Goal: Find specific page/section: Find specific page/section

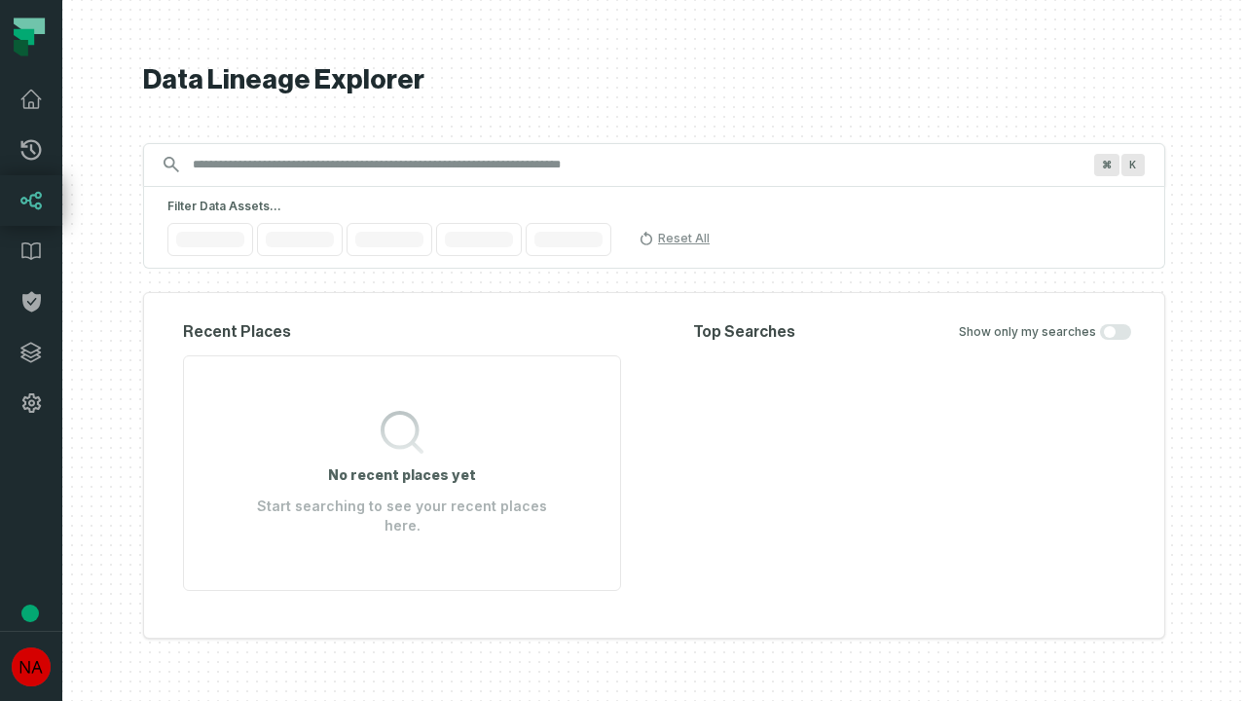
click at [31, 352] on icon at bounding box center [30, 352] width 19 height 19
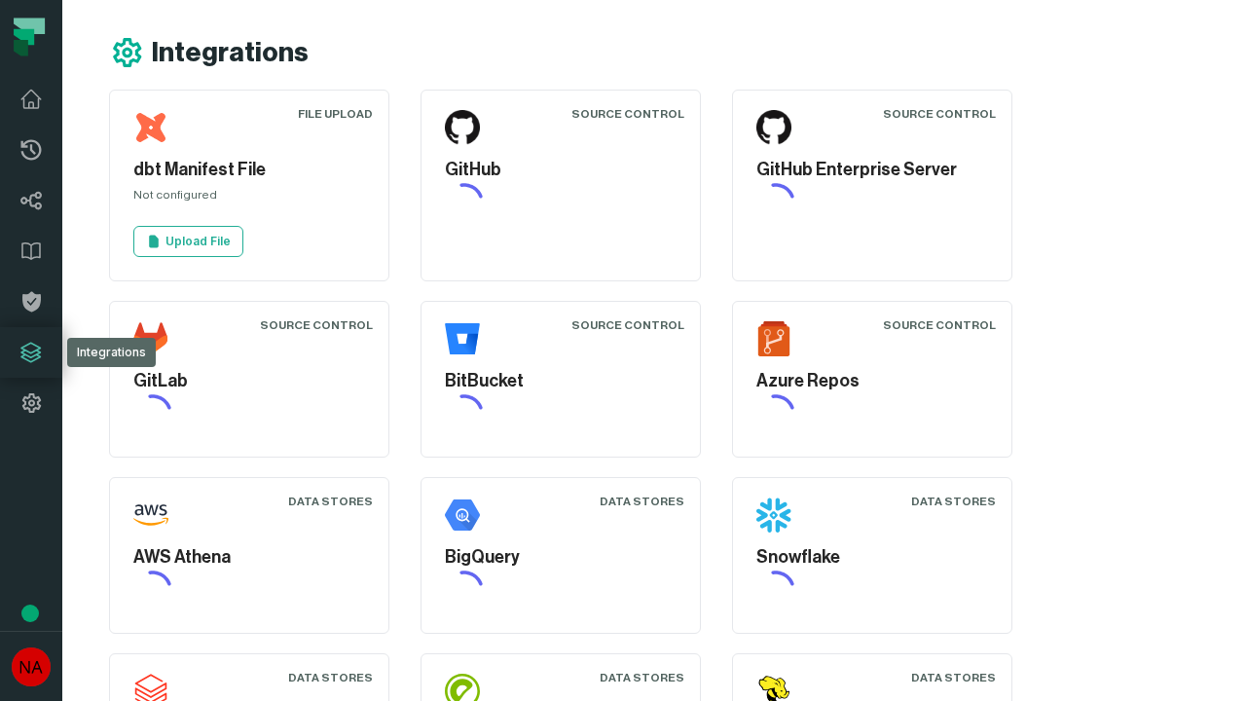
click at [31, 403] on icon at bounding box center [30, 402] width 23 height 23
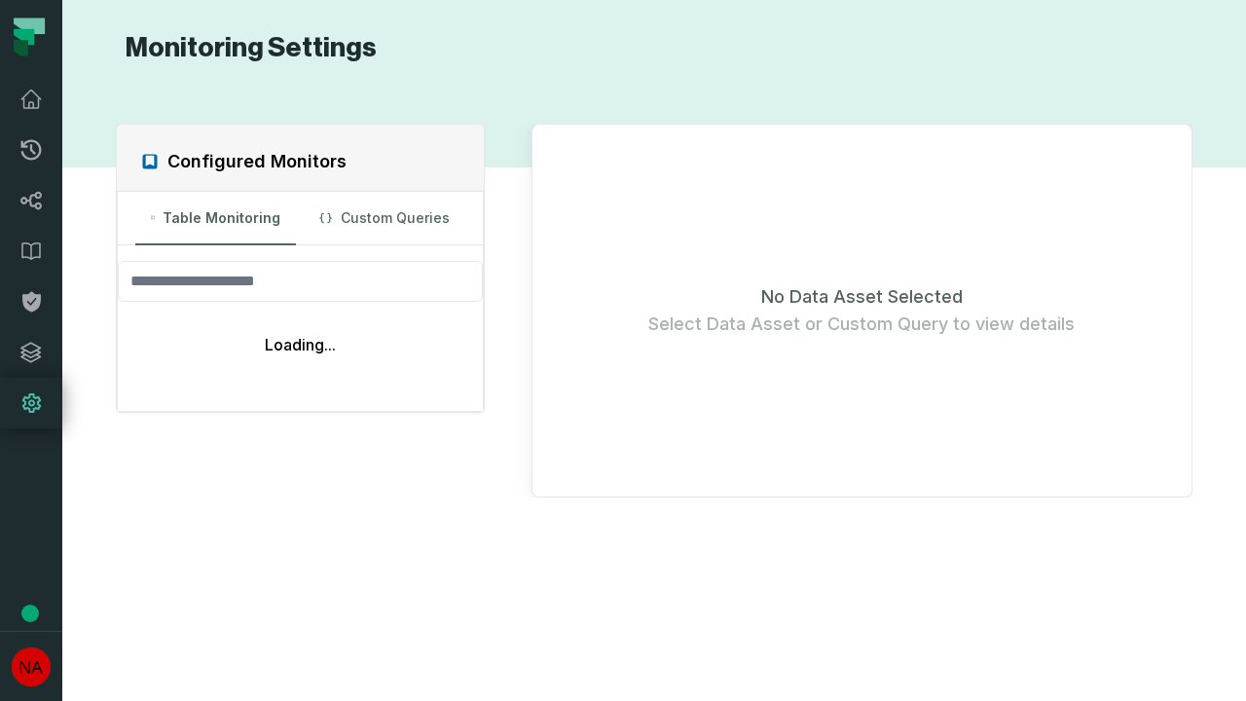
click at [31, 150] on icon at bounding box center [31, 150] width 20 height 20
